Goal: Communication & Community: Answer question/provide support

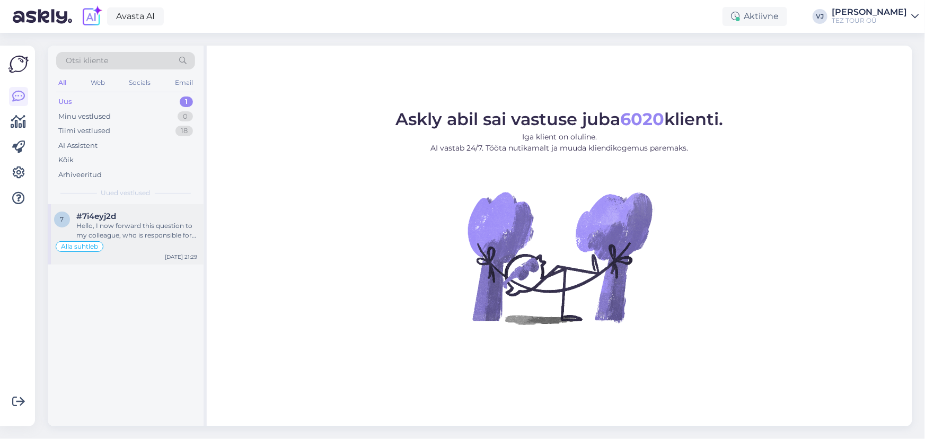
click at [138, 212] on div "#7i4eyj2d" at bounding box center [136, 216] width 121 height 10
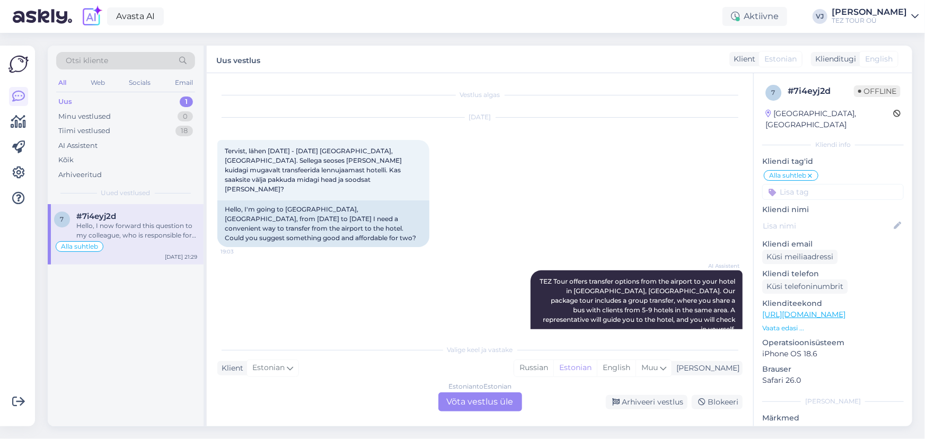
scroll to position [888, 0]
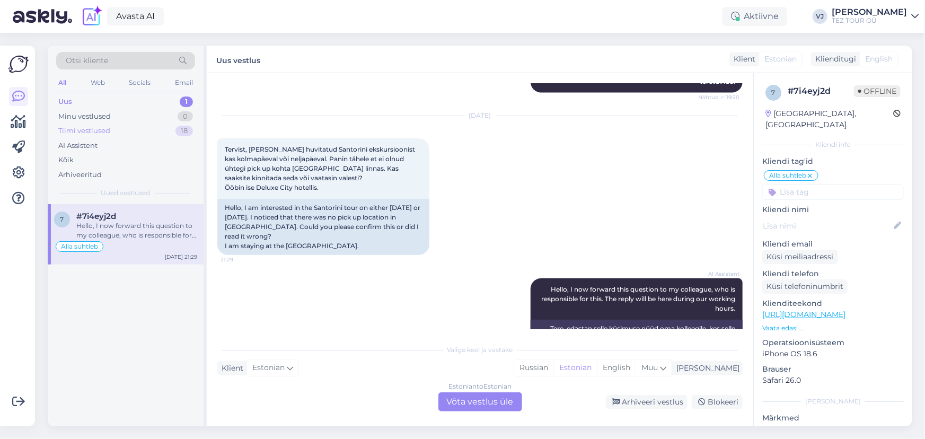
click at [153, 131] on div "Tiimi vestlused 18" at bounding box center [125, 130] width 139 height 15
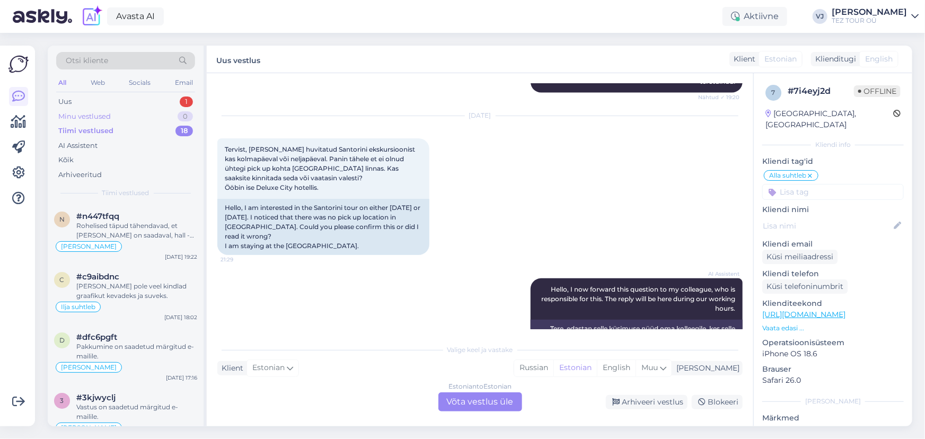
click at [144, 114] on div "Minu vestlused 0" at bounding box center [125, 116] width 139 height 15
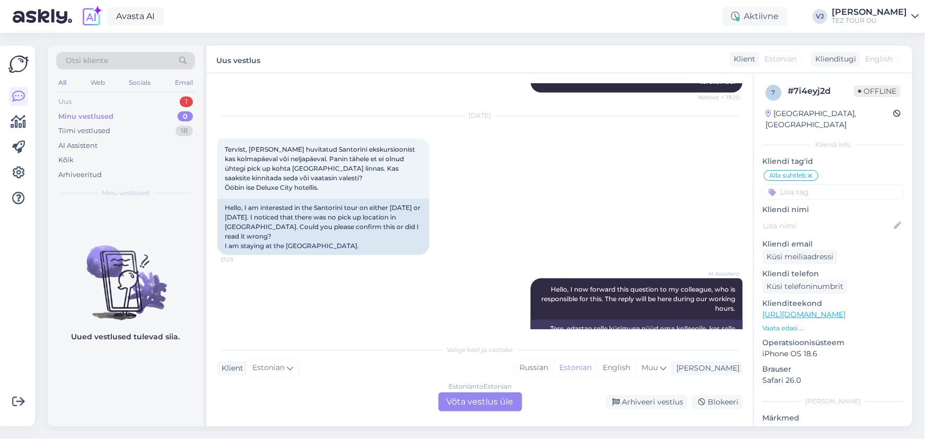
click at [163, 95] on div "Uus 1" at bounding box center [125, 101] width 139 height 15
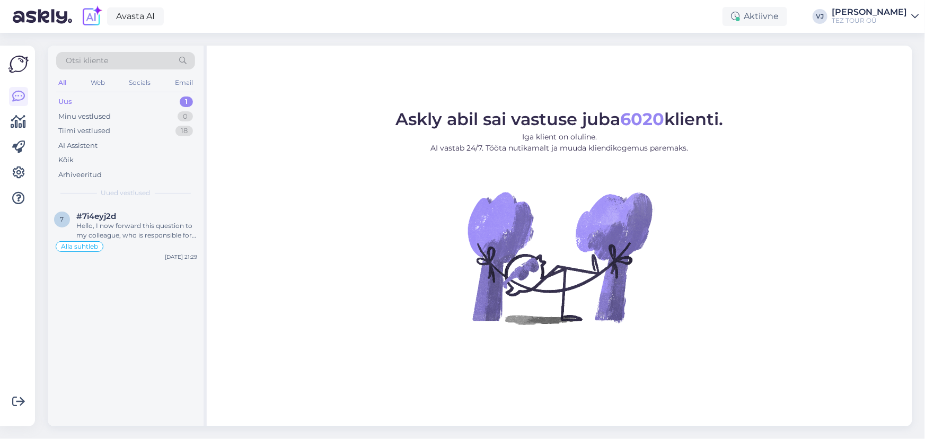
click at [152, 99] on div "Uus 1" at bounding box center [125, 101] width 139 height 15
click at [146, 229] on div "Hello, I now forward this question to my colleague, who is responsible for this…" at bounding box center [136, 230] width 121 height 19
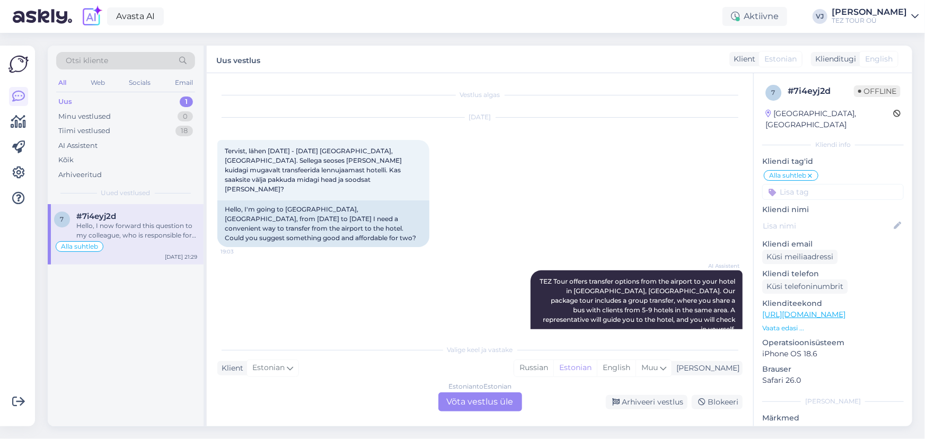
scroll to position [888, 0]
